Goal: Check status: Check status

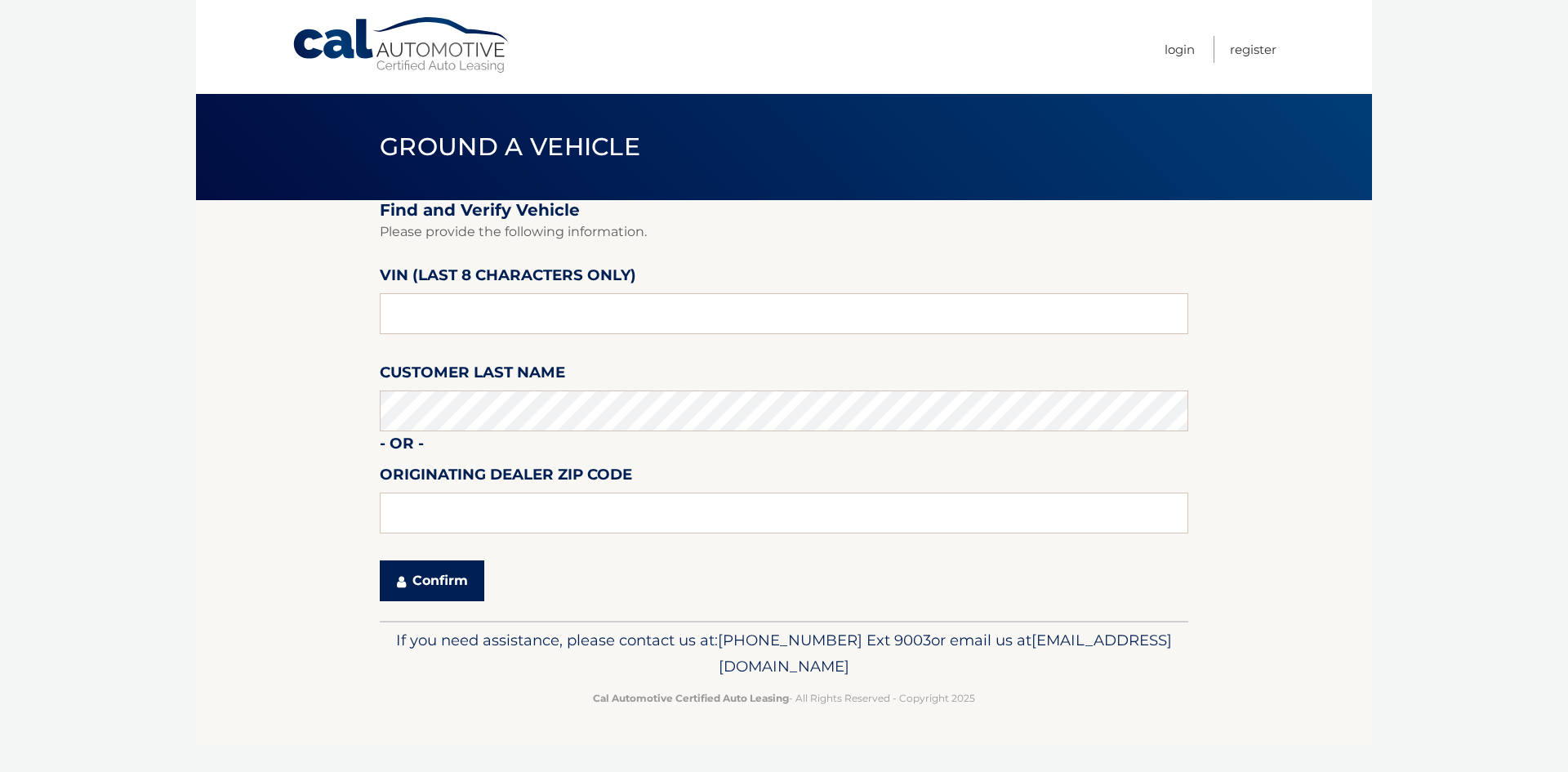
click at [437, 588] on button "Confirm" at bounding box center [431, 581] width 104 height 41
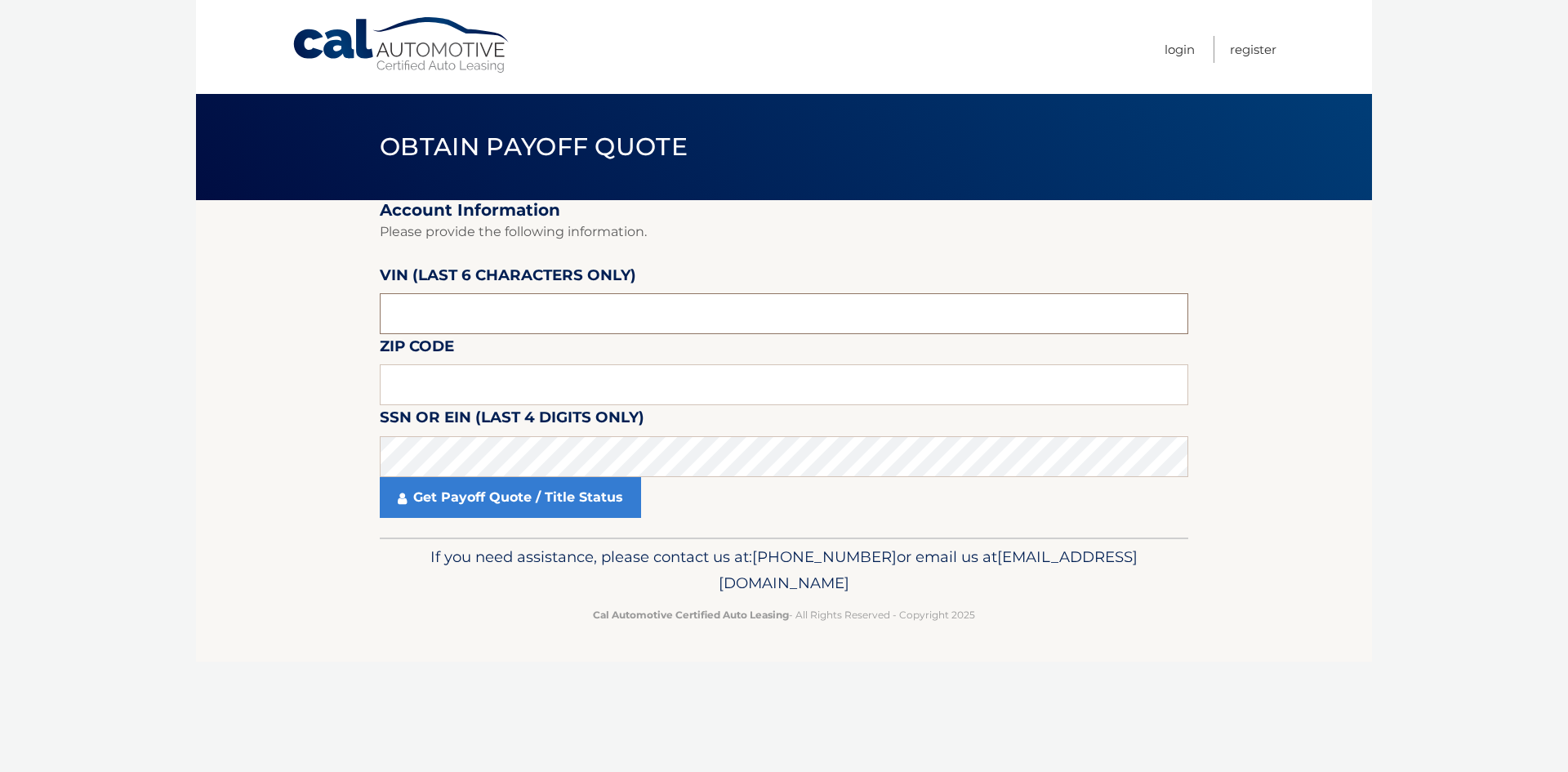
click at [420, 310] on input "text" at bounding box center [784, 313] width 809 height 41
click at [419, 376] on input "text" at bounding box center [784, 385] width 809 height 41
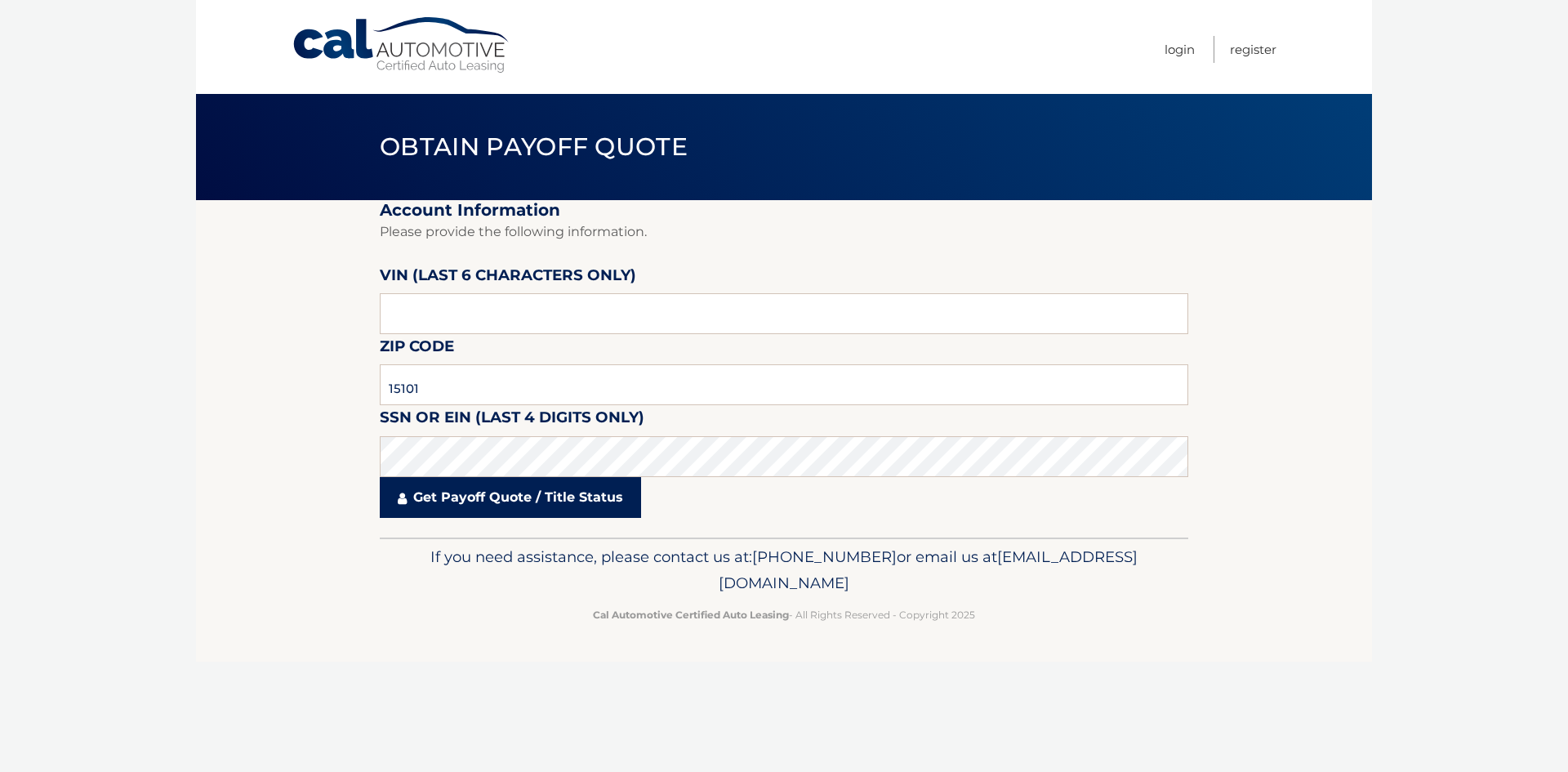
click at [533, 499] on link "Get Payoff Quote / Title Status" at bounding box center [510, 497] width 261 height 41
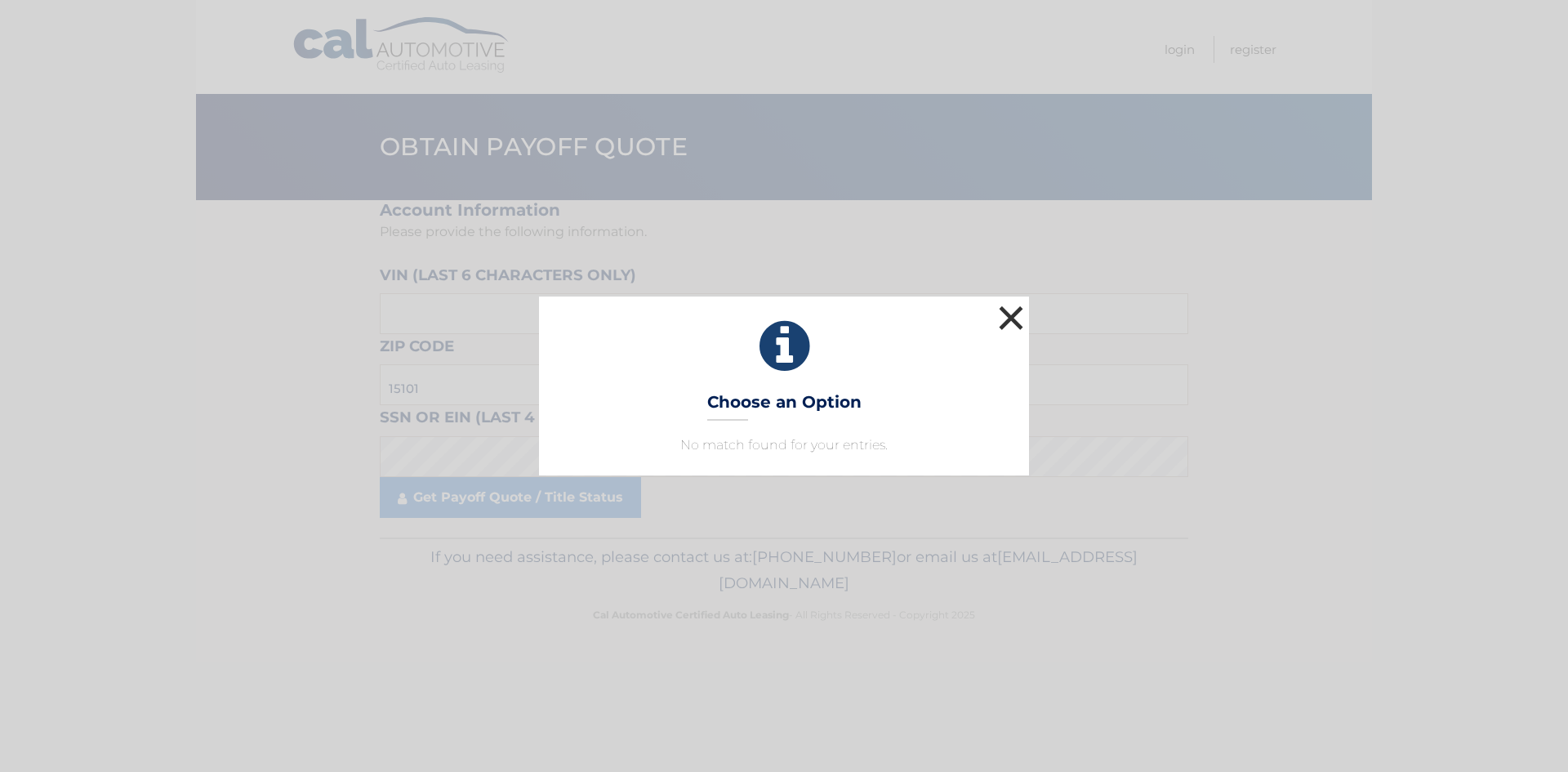
click at [1006, 317] on button "×" at bounding box center [1011, 318] width 33 height 33
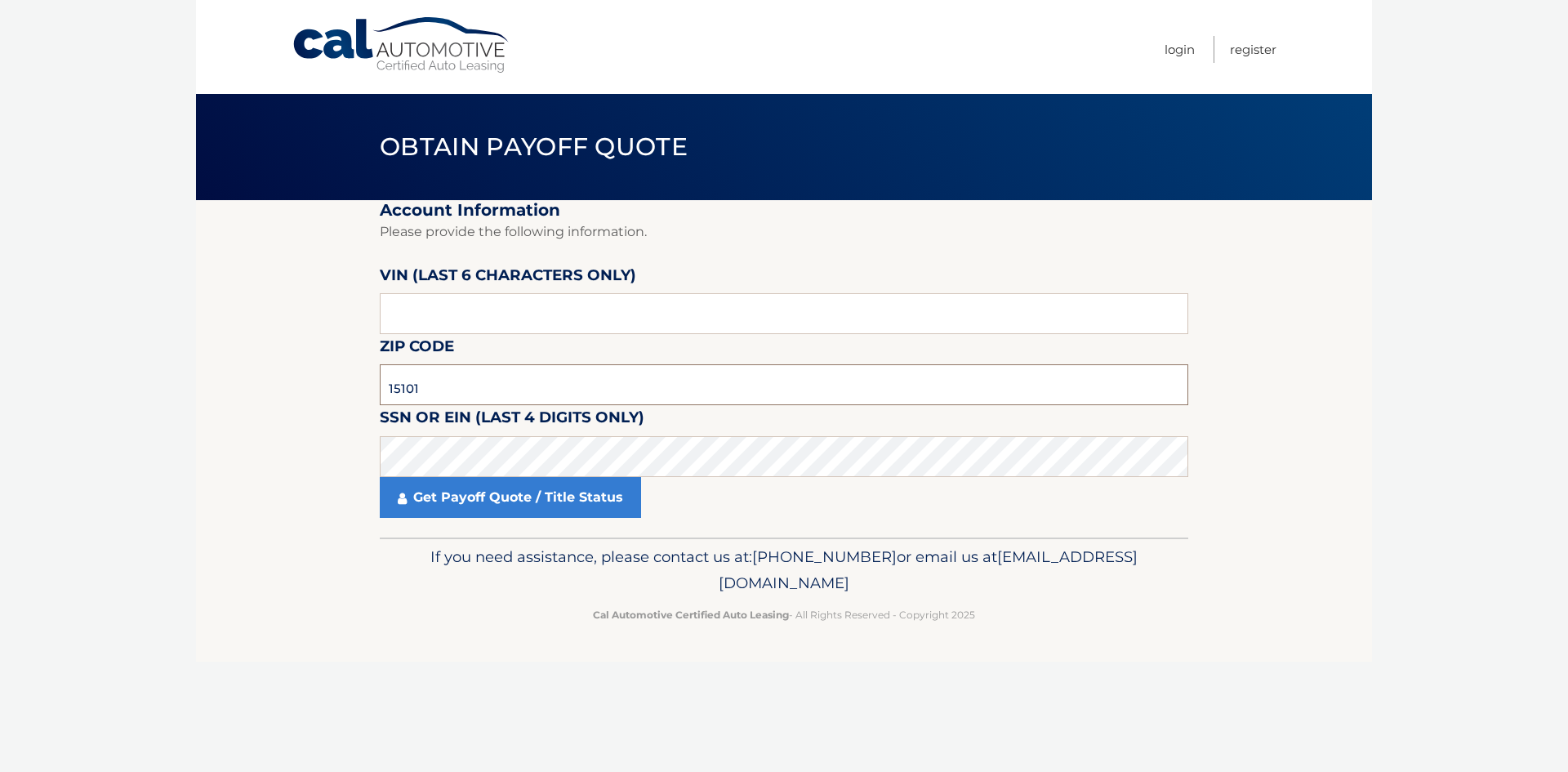
drag, startPoint x: 428, startPoint y: 389, endPoint x: 284, endPoint y: 378, distance: 144.4
click at [285, 383] on section "Account Information Please provide the following information. [PERSON_NAME] (la…" at bounding box center [784, 369] width 1176 height 337
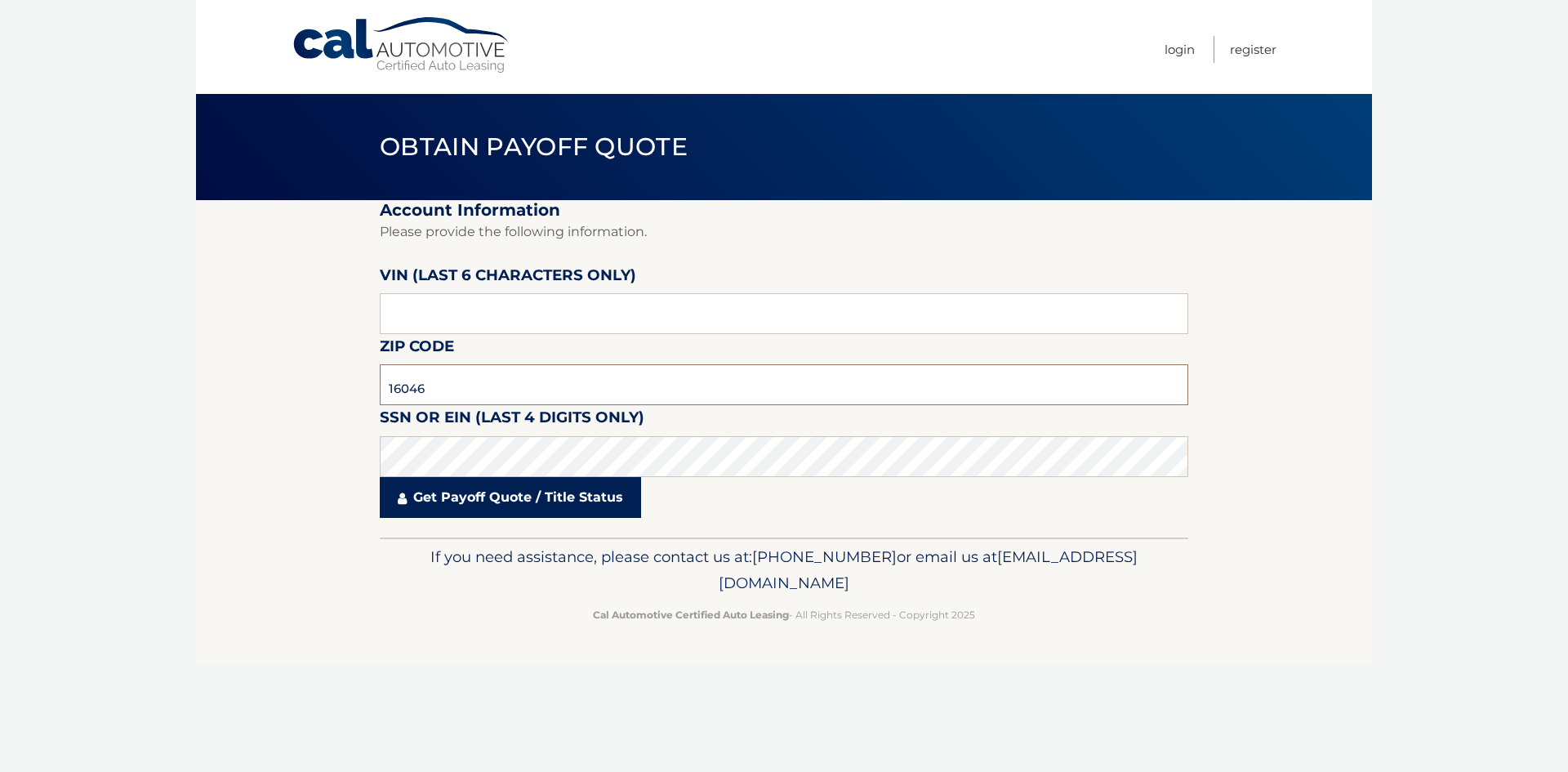
type input "16046"
click at [493, 504] on link "Get Payoff Quote / Title Status" at bounding box center [510, 497] width 261 height 41
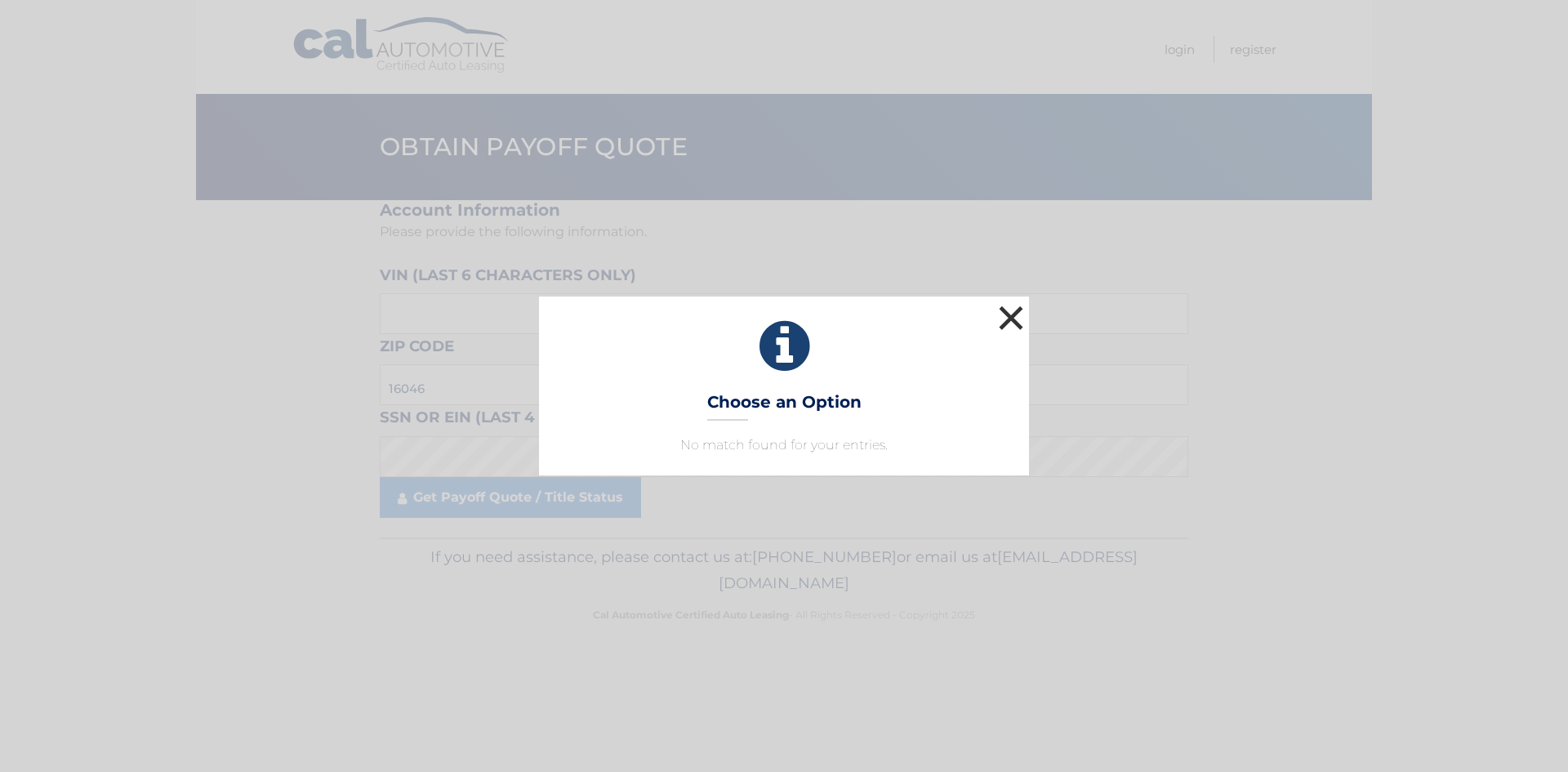
click at [1007, 308] on button "×" at bounding box center [1011, 318] width 33 height 33
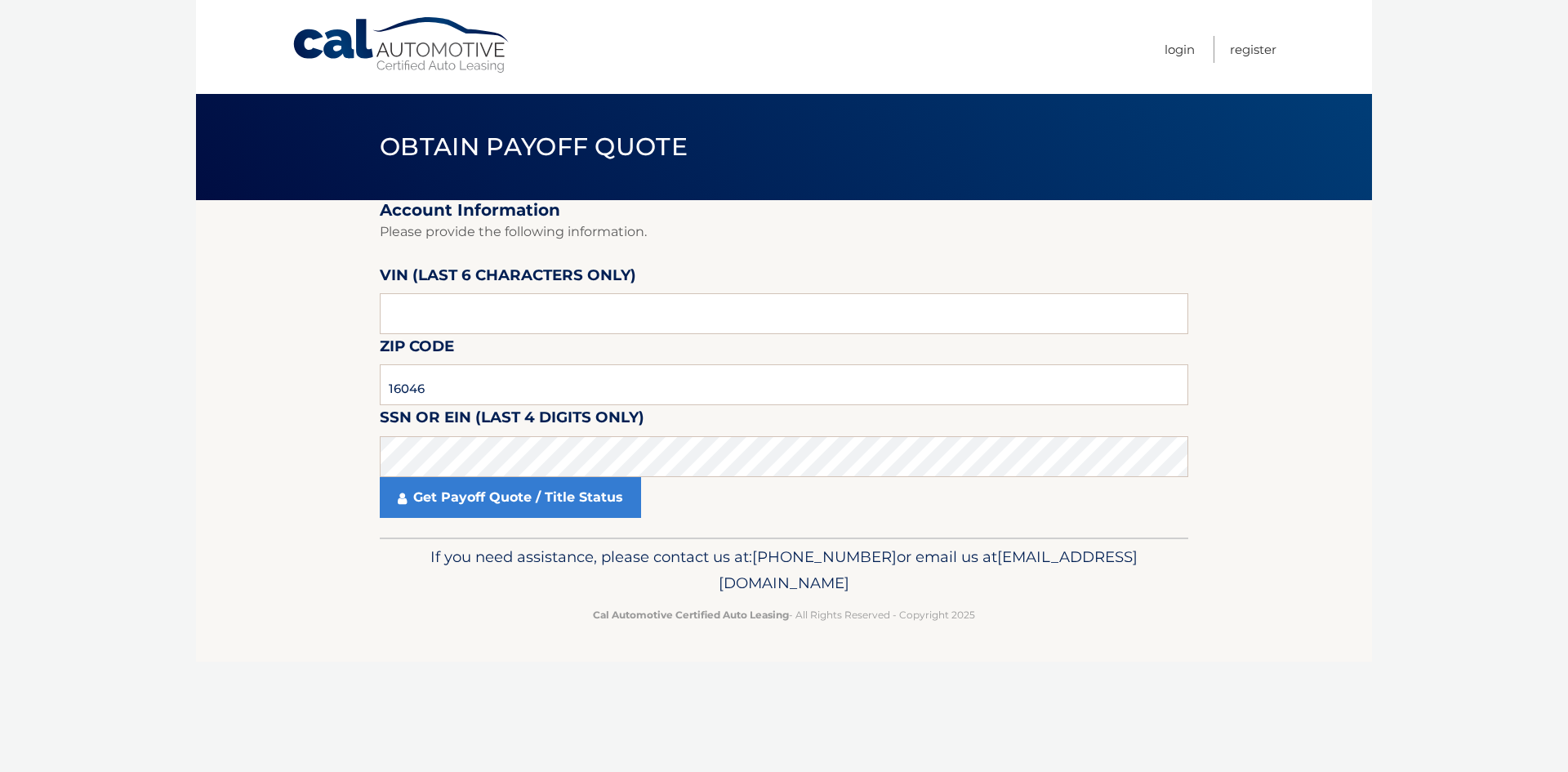
drag, startPoint x: 1468, startPoint y: 360, endPoint x: 1438, endPoint y: 356, distance: 30.3
click at [1468, 361] on body "Cal Automotive Menu Login Register Obtain Payoff Quote" at bounding box center [784, 386] width 1568 height 772
click at [459, 320] on input "text" at bounding box center [784, 313] width 809 height 41
type input "5*****"
click at [452, 381] on input "16046" at bounding box center [784, 385] width 809 height 41
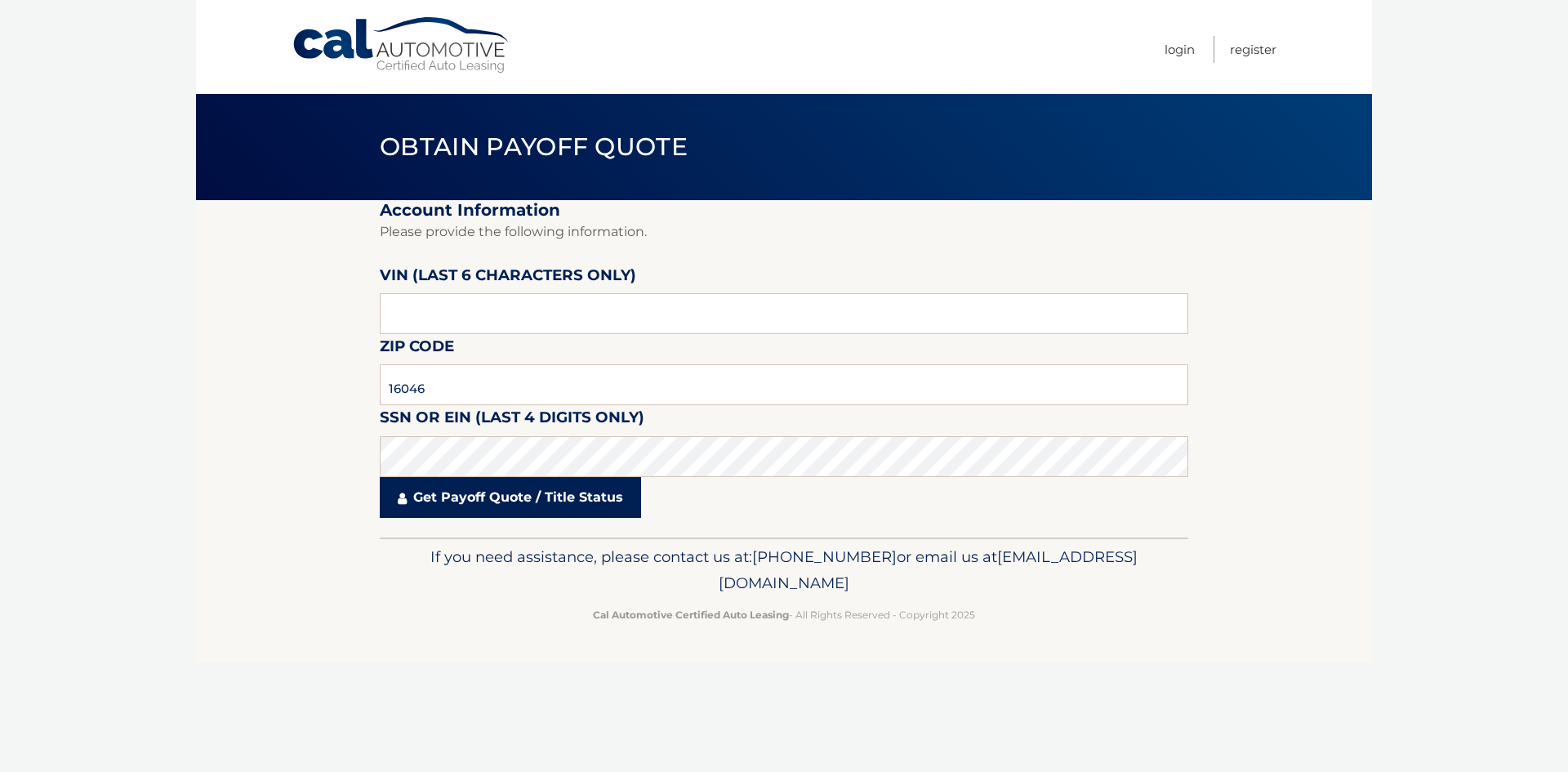
click at [495, 502] on link "Get Payoff Quote / Title Status" at bounding box center [510, 497] width 261 height 41
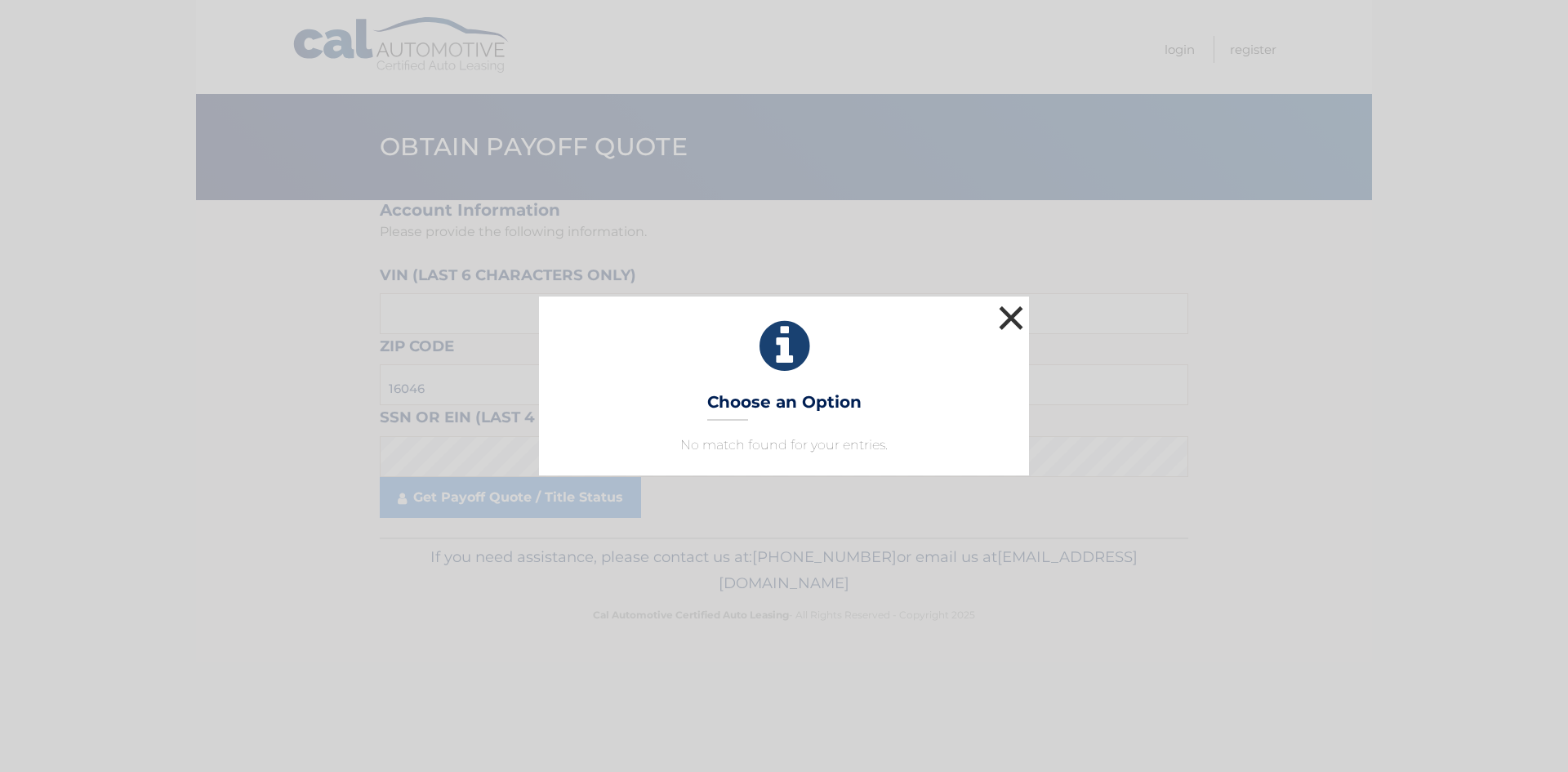
click at [1006, 309] on button "×" at bounding box center [1011, 318] width 33 height 33
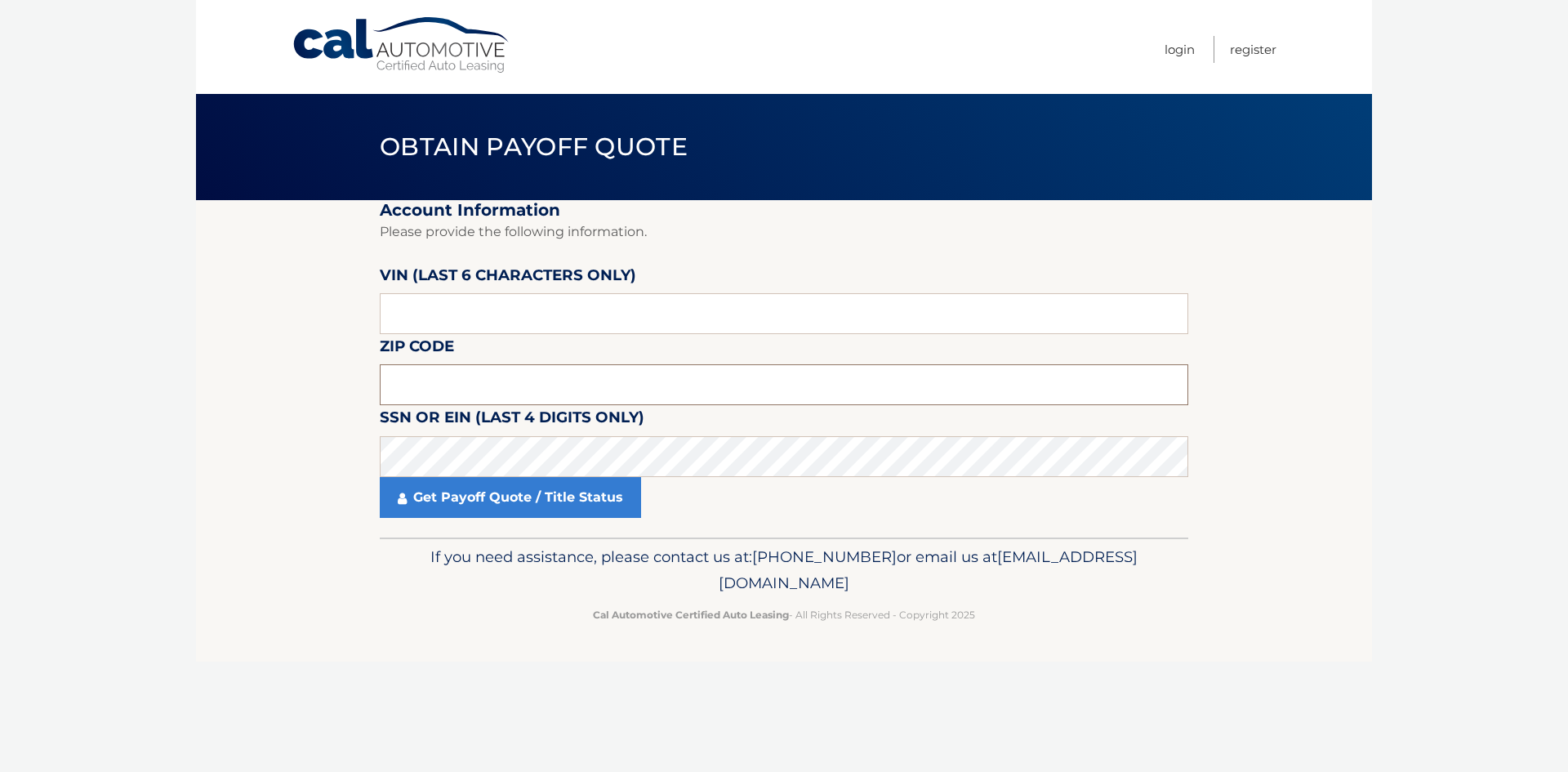
click at [417, 368] on input "text" at bounding box center [784, 385] width 809 height 41
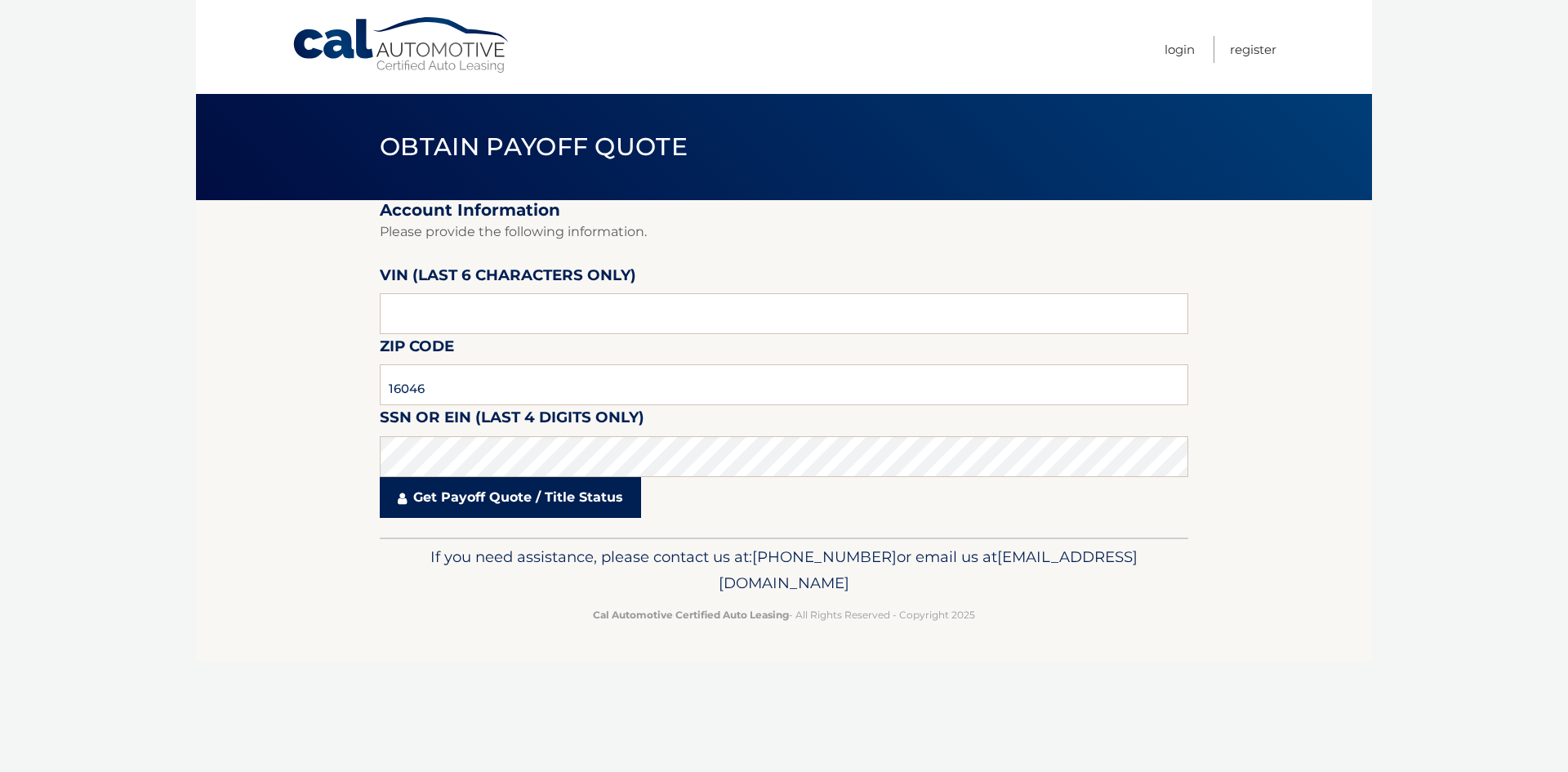
click at [510, 499] on link "Get Payoff Quote / Title Status" at bounding box center [510, 497] width 261 height 41
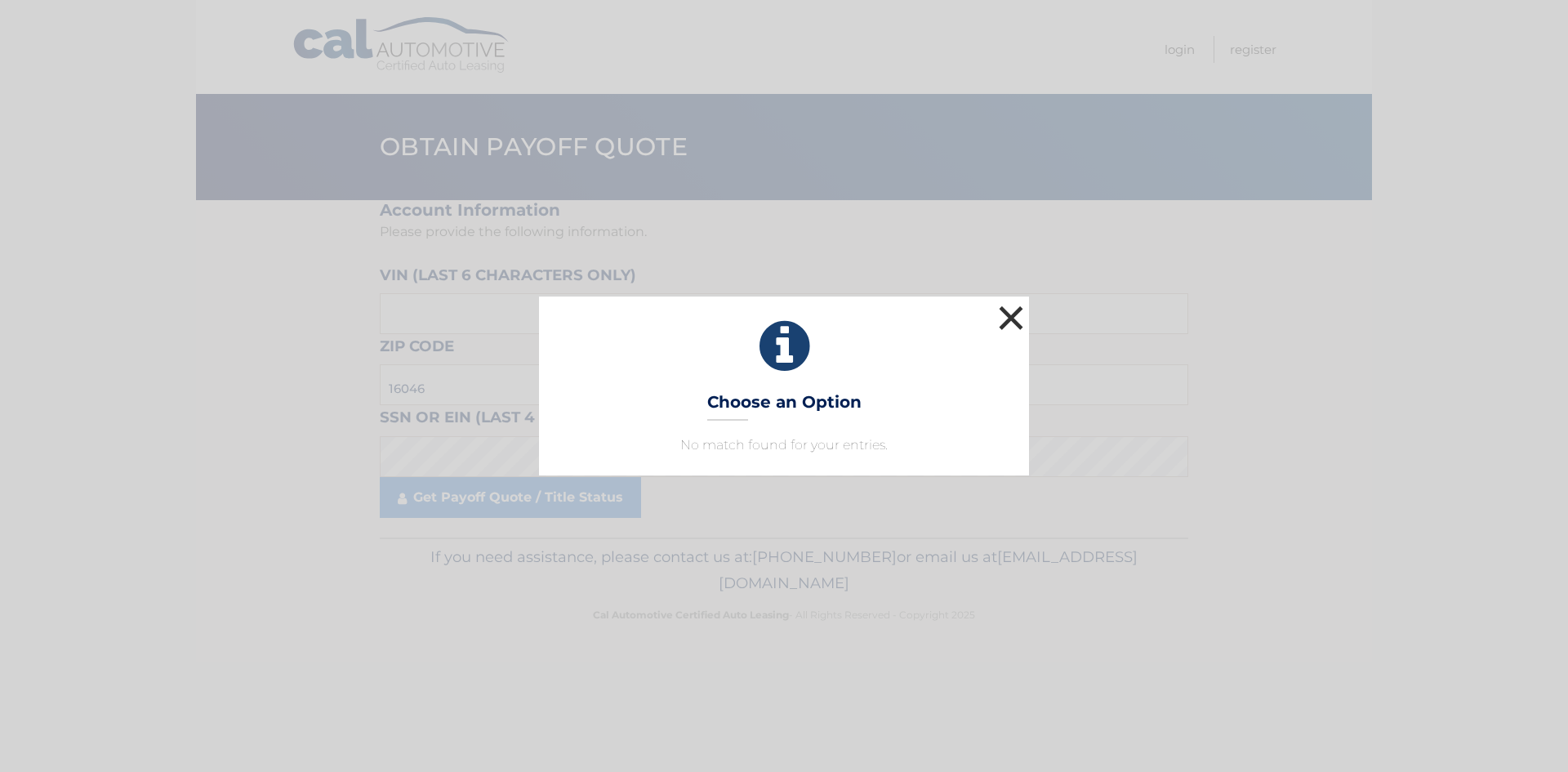
click at [1010, 315] on button "×" at bounding box center [1011, 318] width 33 height 33
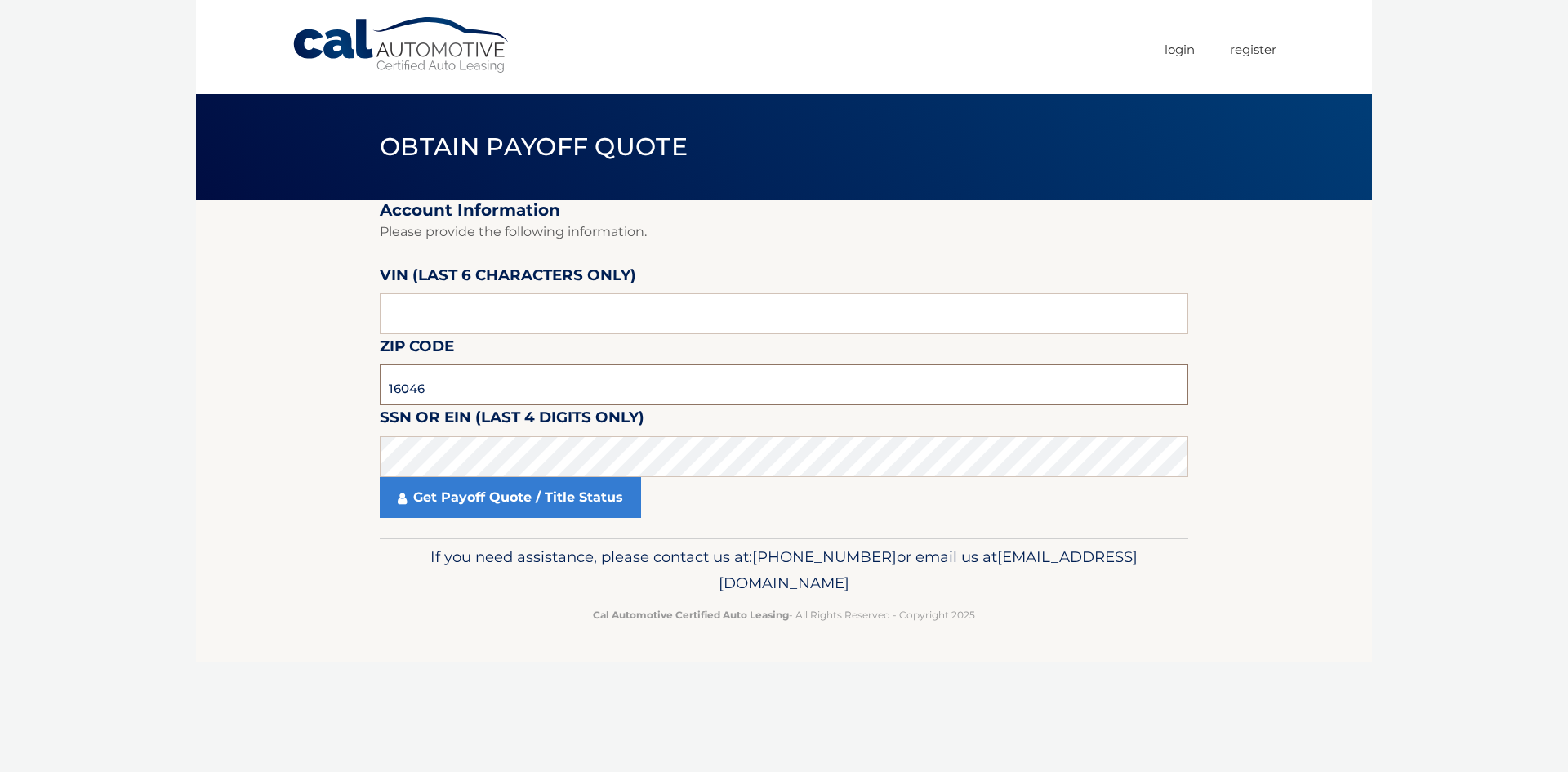
click at [442, 378] on input "16046" at bounding box center [784, 385] width 809 height 41
type input "16059"
click at [477, 490] on link "Get Payoff Quote / Title Status" at bounding box center [510, 497] width 261 height 41
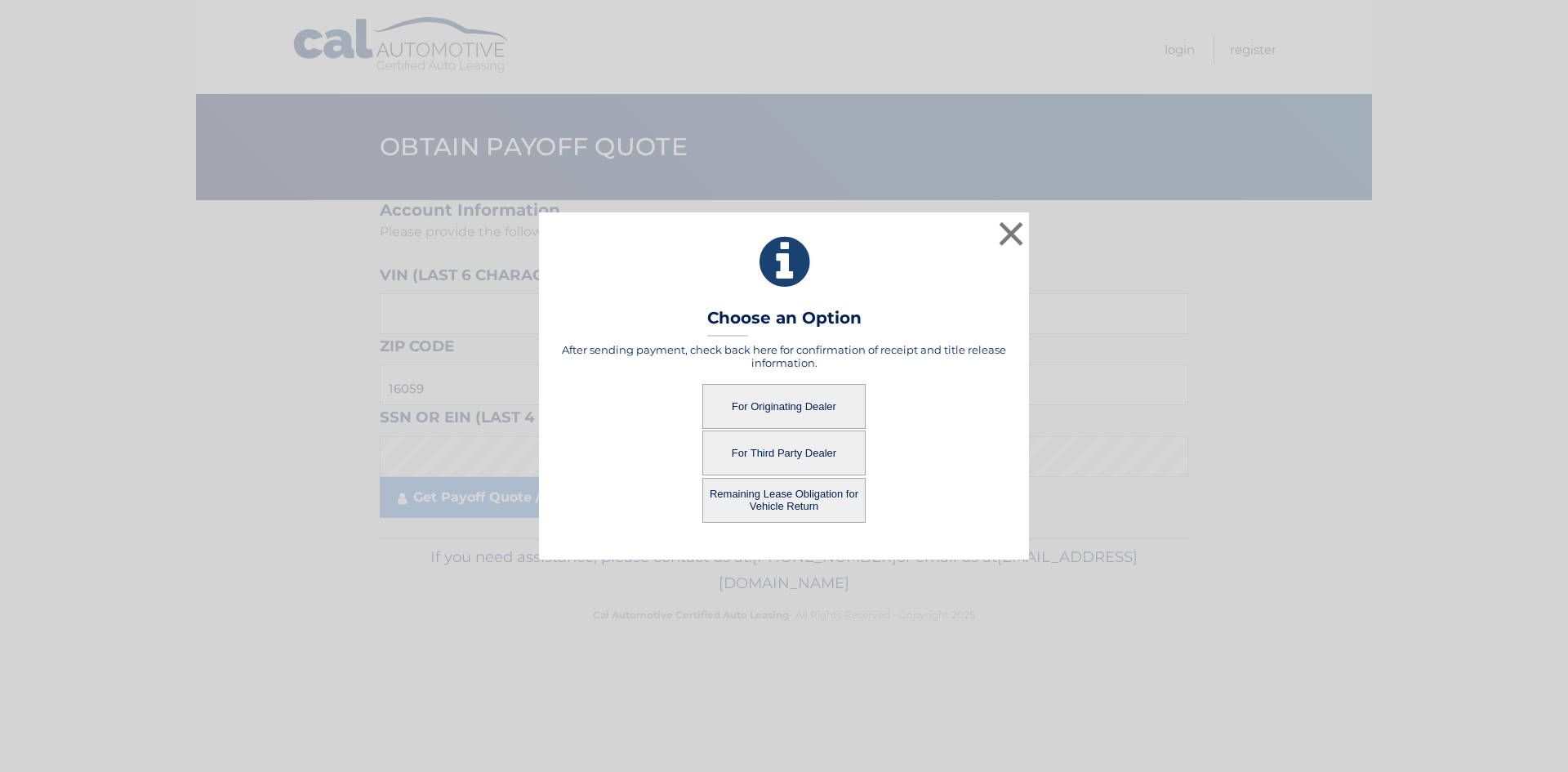
click at [798, 400] on button "For Originating Dealer" at bounding box center [784, 406] width 164 height 45
click at [769, 398] on button "For Originating Dealer" at bounding box center [784, 406] width 164 height 45
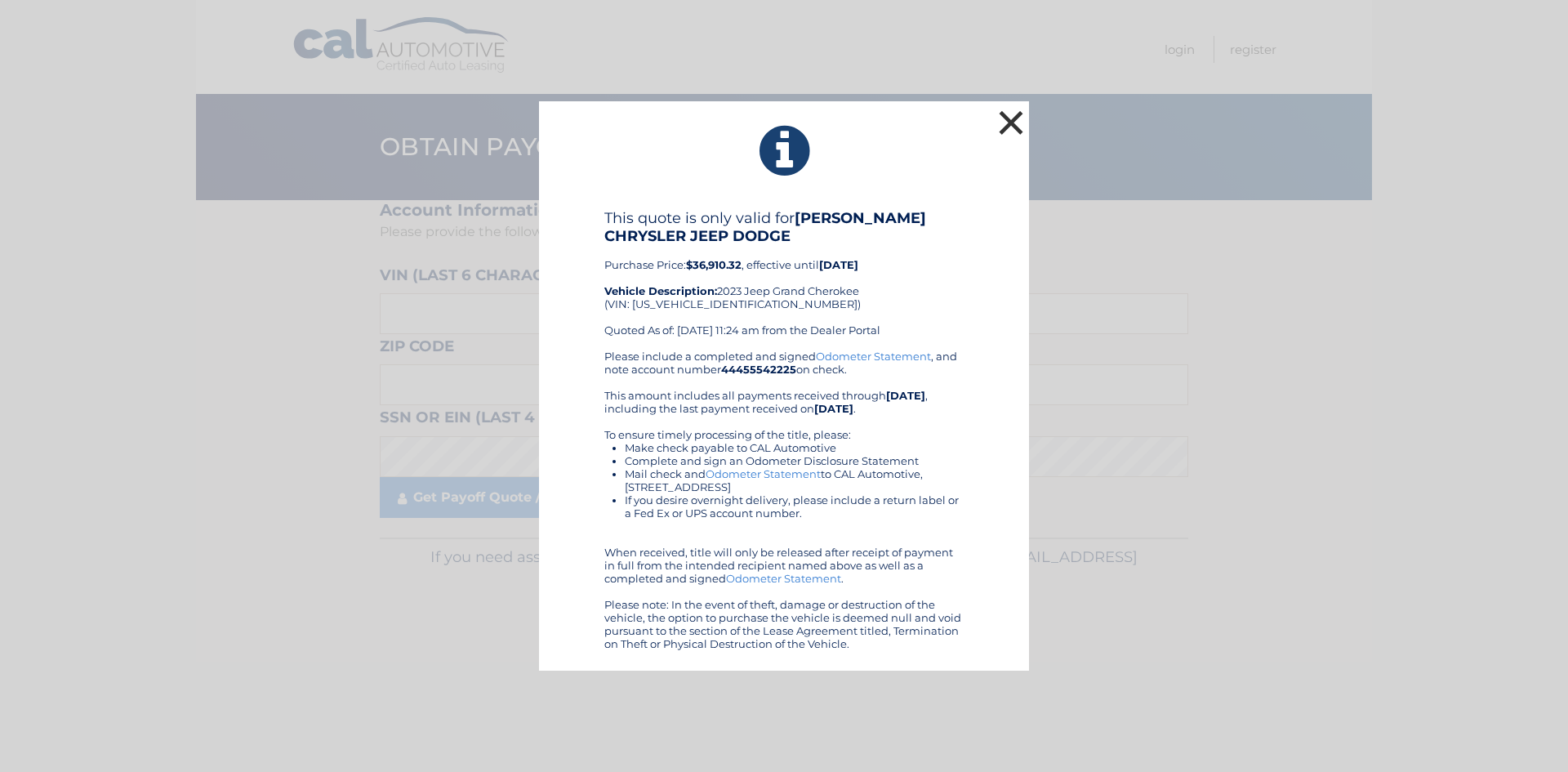
click at [1014, 119] on button "×" at bounding box center [1011, 123] width 33 height 33
